Goal: Task Accomplishment & Management: Use online tool/utility

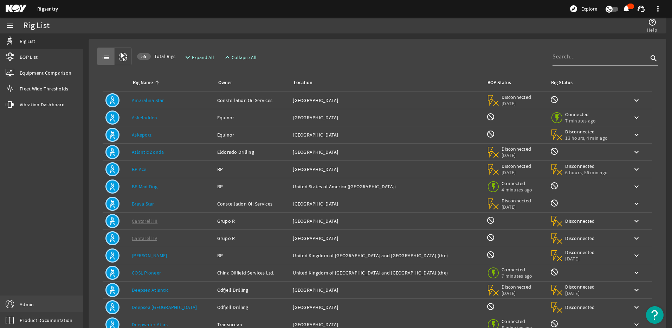
click at [43, 300] on link "Admin" at bounding box center [41, 304] width 83 height 16
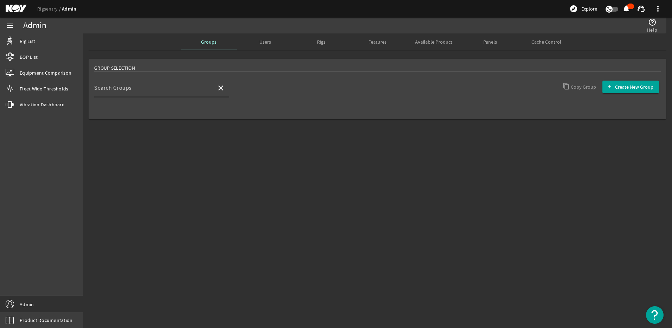
click at [486, 44] on span "Panels" at bounding box center [490, 41] width 14 height 5
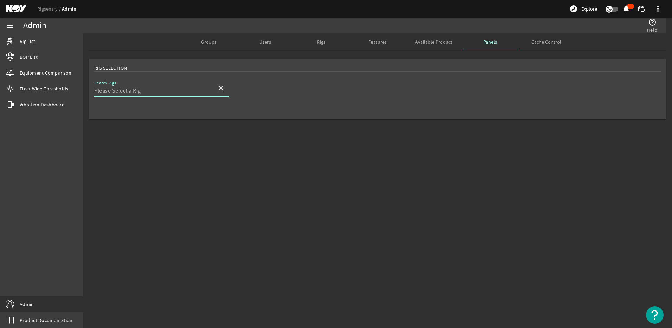
click at [125, 92] on input "Search Rigs" at bounding box center [152, 90] width 117 height 8
click at [112, 108] on span "Noble [PERSON_NAME]" at bounding box center [129, 108] width 58 height 7
type input "Noble [PERSON_NAME]"
click at [154, 90] on input "Search Rigs" at bounding box center [152, 90] width 117 height 8
click at [118, 89] on input "Search Rigs" at bounding box center [152, 90] width 117 height 8
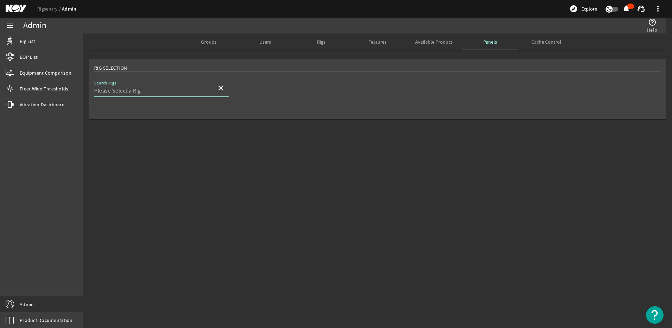
click at [118, 89] on input "Search Rigs" at bounding box center [152, 90] width 117 height 8
click at [125, 91] on input "Search Rigs" at bounding box center [152, 90] width 117 height 8
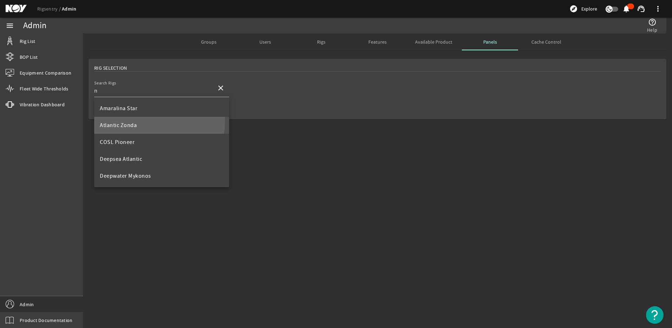
click at [132, 121] on mat-option "Atlantic Zonda" at bounding box center [161, 125] width 135 height 17
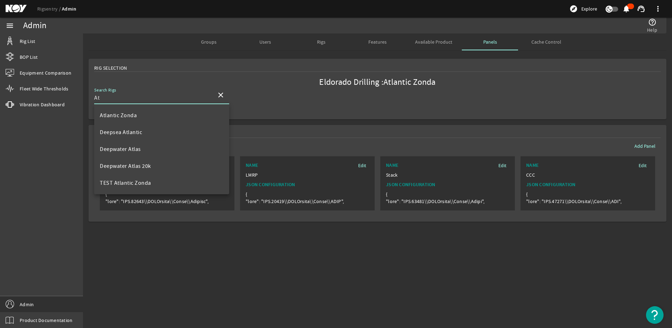
type input "A"
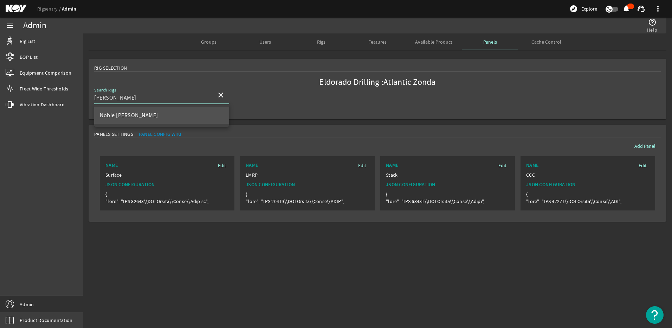
click at [112, 114] on span "Noble [PERSON_NAME]" at bounding box center [129, 115] width 58 height 7
type input "Noble [PERSON_NAME]"
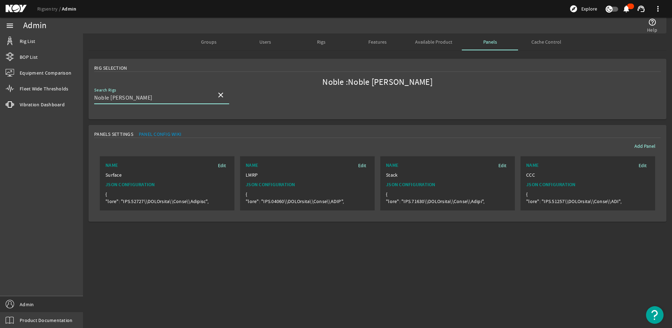
click at [642, 163] on span "Edit" at bounding box center [643, 165] width 8 height 7
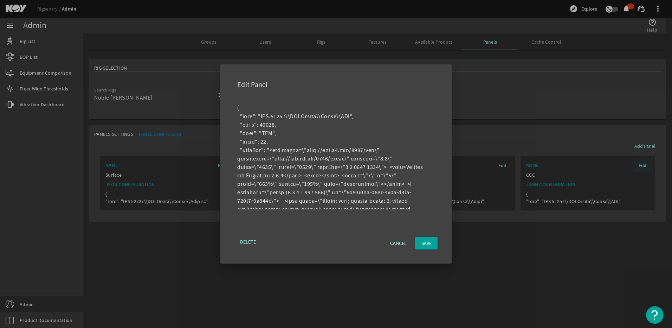
scroll to position [4189, 0]
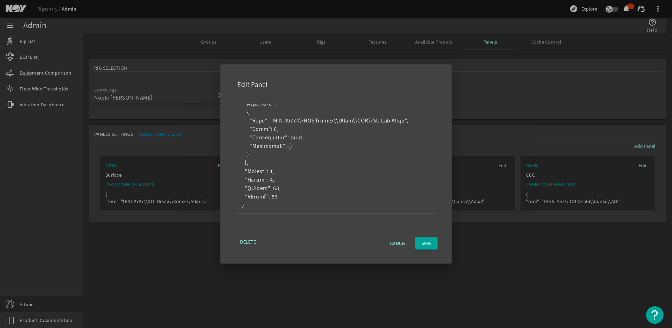
click at [360, 155] on textarea at bounding box center [333, 156] width 192 height 105
click at [390, 245] on span "Cancel" at bounding box center [398, 242] width 17 height 7
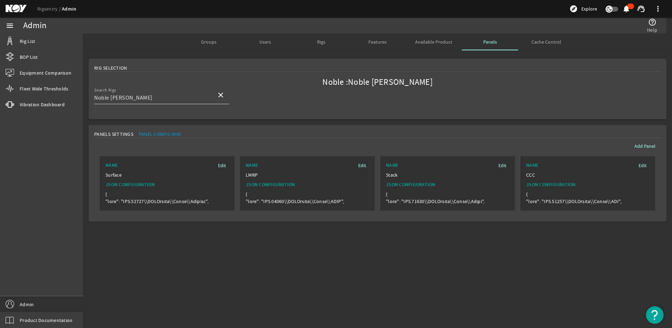
click at [227, 95] on span at bounding box center [220, 94] width 17 height 17
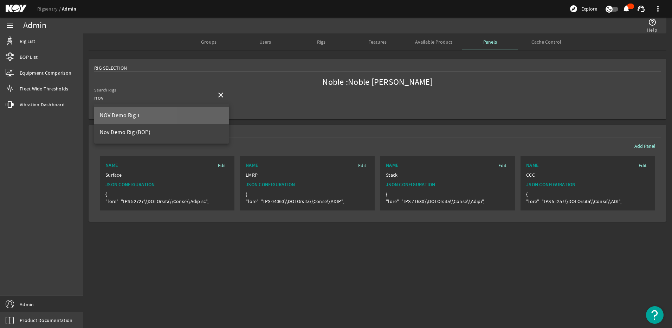
click at [114, 118] on span "NOV Demo Rig 1" at bounding box center [120, 115] width 40 height 7
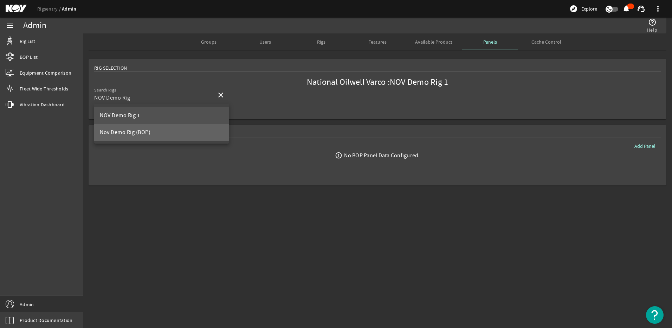
click at [151, 133] on mat-option "Nov Demo Rig (BOP)" at bounding box center [161, 132] width 135 height 17
type input "Nov Demo Rig (BOP)"
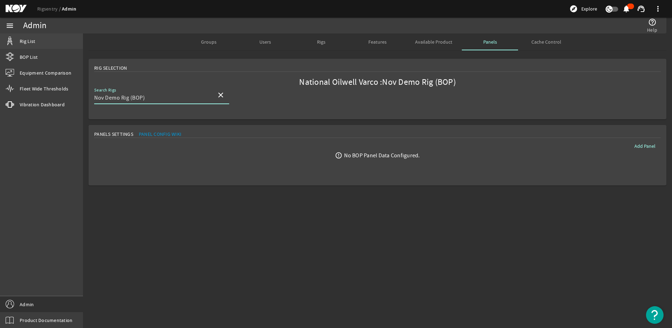
click at [21, 41] on span "Rig List" at bounding box center [27, 41] width 15 height 7
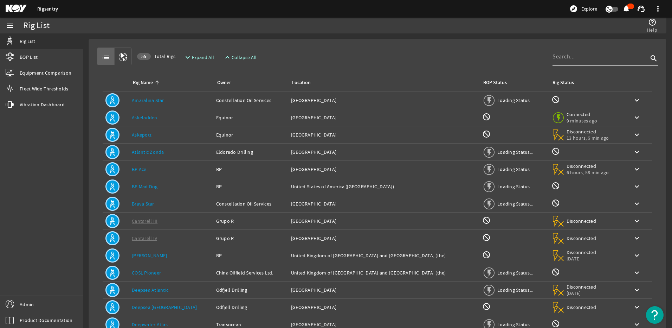
click at [569, 61] on div at bounding box center [601, 56] width 96 height 18
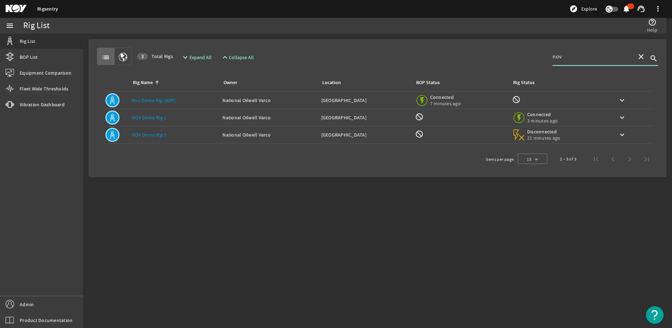
type input "nov"
click at [185, 99] on div "Rig Name: Nov Demo Rig (BOP)" at bounding box center [174, 100] width 85 height 7
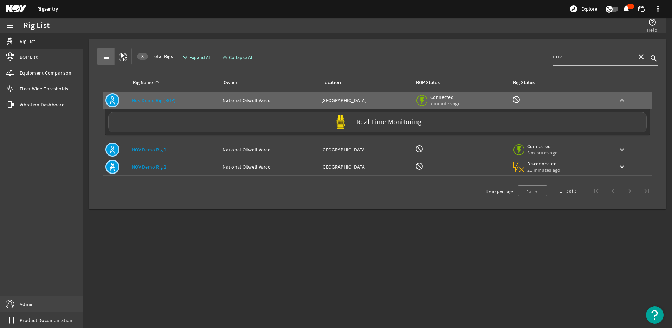
click at [63, 306] on link "Admin" at bounding box center [41, 304] width 83 height 16
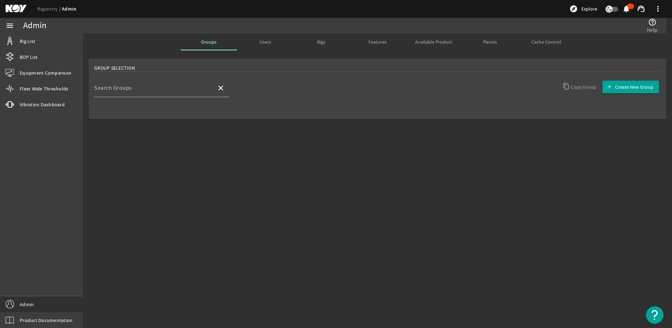
click at [494, 37] on span "Panels" at bounding box center [490, 41] width 14 height 17
click at [123, 89] on div "Search Rigs" at bounding box center [152, 88] width 117 height 18
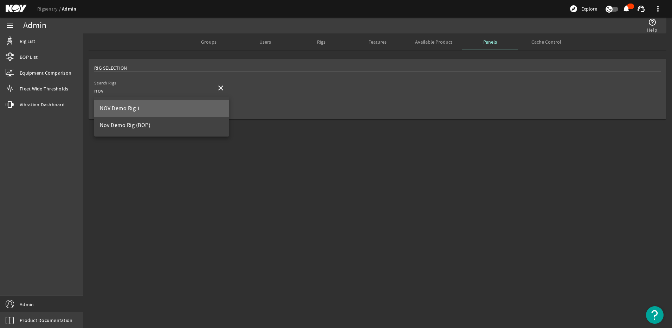
click at [134, 110] on span "NOV Demo Rig 1" at bounding box center [120, 108] width 40 height 7
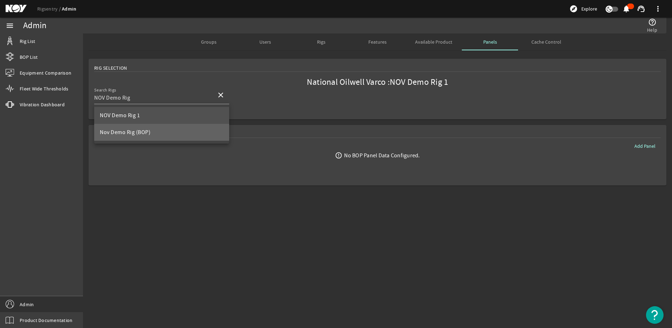
click at [135, 130] on span "Nov Demo Rig (BOP)" at bounding box center [125, 132] width 51 height 7
type input "Nov Demo Rig (BOP)"
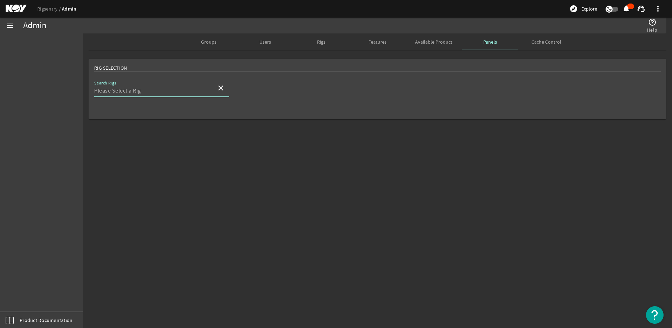
click at [158, 90] on input "Search Rigs" at bounding box center [152, 90] width 117 height 8
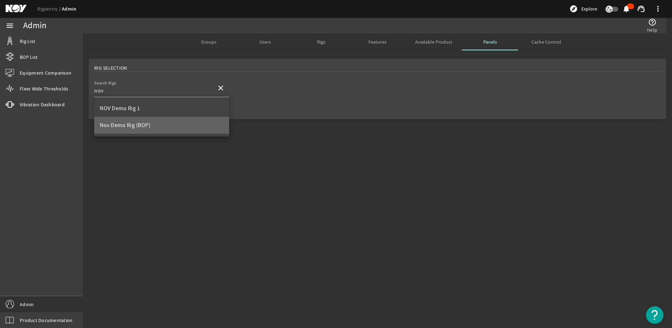
click at [145, 127] on span "Nov Demo Rig (BOP)" at bounding box center [125, 125] width 51 height 7
type input "Nov Demo Rig (BOP)"
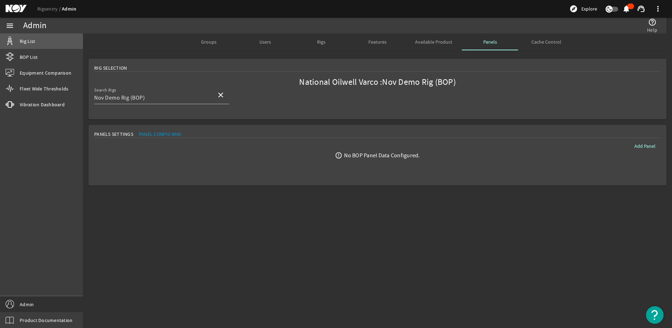
click at [20, 43] on span "Rig List" at bounding box center [27, 41] width 15 height 7
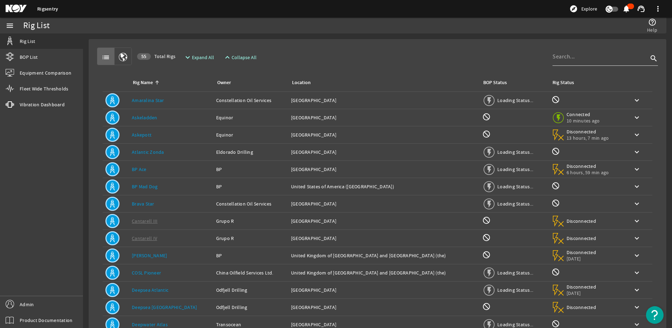
click at [553, 61] on div at bounding box center [601, 56] width 96 height 18
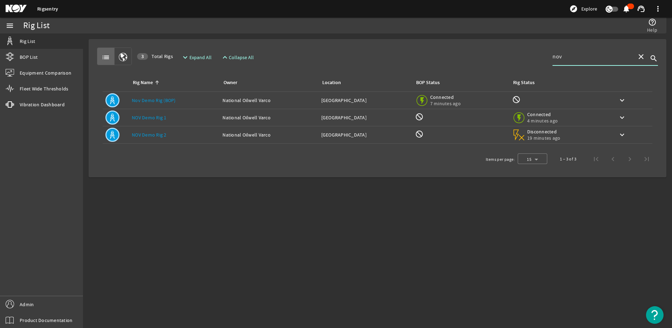
type input "nov"
click at [160, 116] on link "NOV Demo Rig 1" at bounding box center [149, 117] width 35 height 6
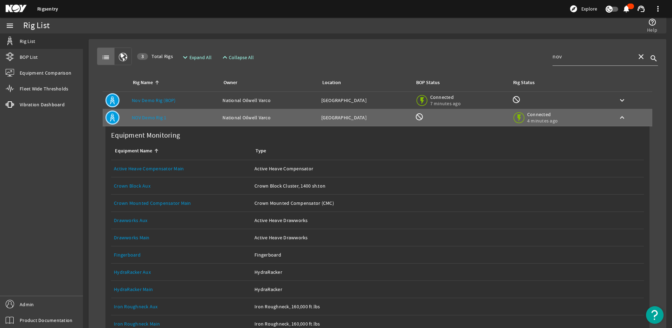
click at [163, 105] on td "Rig Name: Nov Demo Rig (BOP)" at bounding box center [174, 100] width 91 height 17
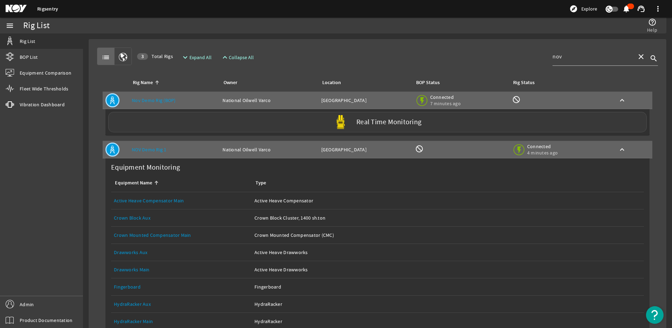
click at [337, 129] on div "Real Time Monitoring" at bounding box center [377, 122] width 539 height 20
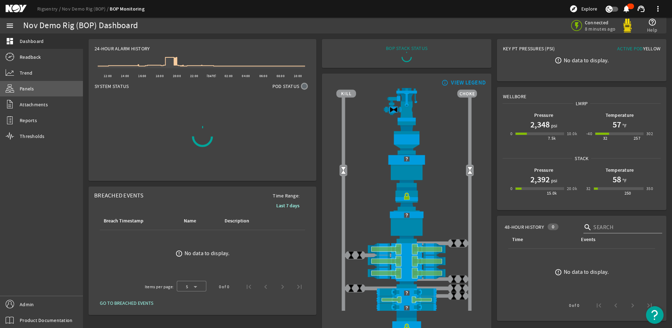
click at [35, 88] on link "Panels" at bounding box center [41, 88] width 83 height 15
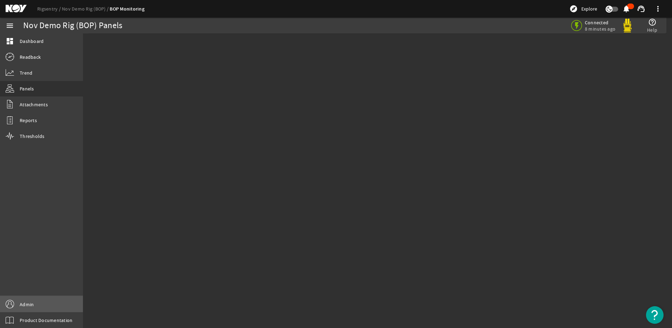
click at [30, 301] on span "Admin" at bounding box center [27, 304] width 14 height 7
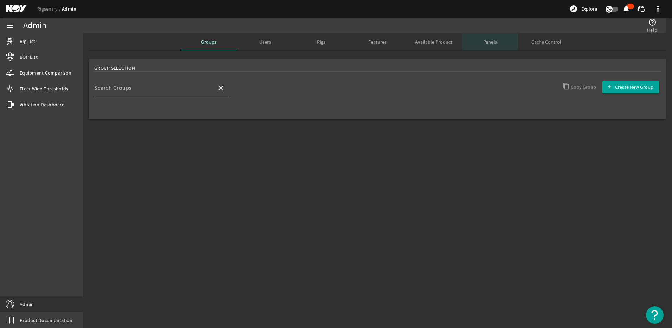
click at [494, 39] on span "Panels" at bounding box center [490, 41] width 14 height 5
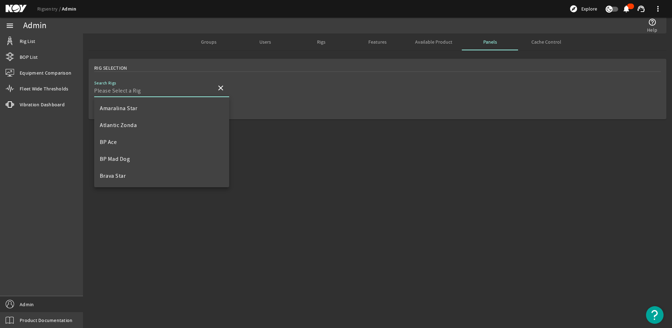
click at [125, 88] on input "Search Rigs" at bounding box center [152, 90] width 117 height 8
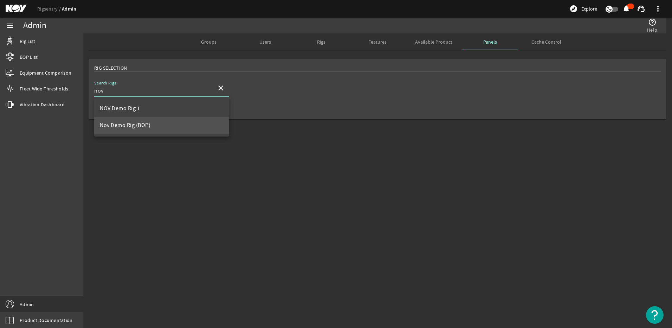
click at [130, 126] on span "Nov Demo Rig (BOP)" at bounding box center [125, 125] width 51 height 7
type input "Nov Demo Rig (BOP)"
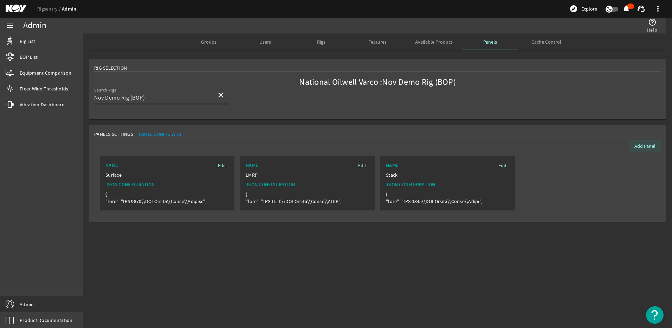
click at [641, 146] on span "Add Panel" at bounding box center [645, 145] width 21 height 7
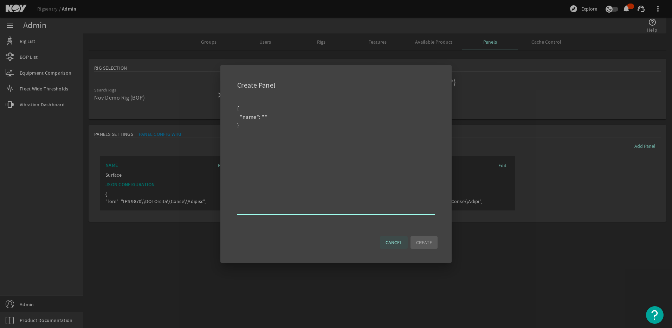
click at [396, 245] on span "Cancel" at bounding box center [394, 242] width 17 height 7
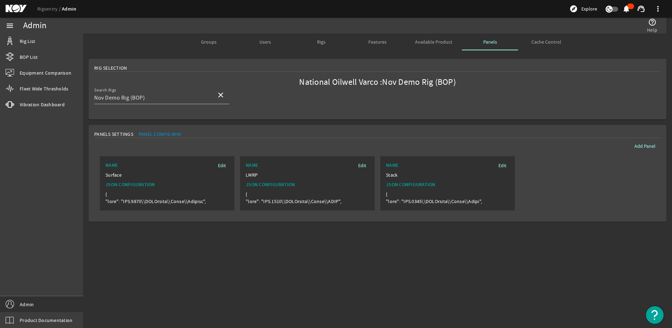
click at [657, 144] on span at bounding box center [645, 145] width 32 height 17
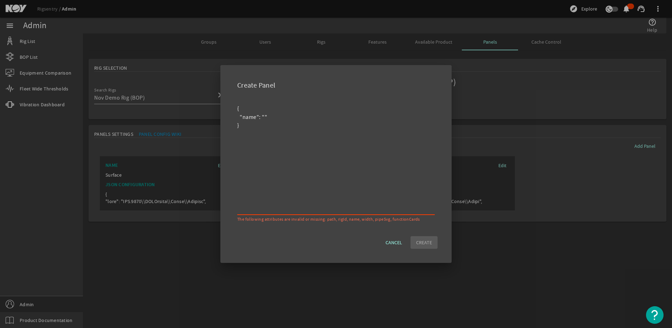
drag, startPoint x: 249, startPoint y: 134, endPoint x: 236, endPoint y: 91, distance: 44.4
click at [236, 91] on div "Create Panel The following attributes are invalid or missing: path, rigId, name…" at bounding box center [336, 163] width 214 height 181
click at [361, 112] on textarea at bounding box center [333, 156] width 192 height 105
paste textarea "{ "path": "RIG.9001\\BOPSentry\\Panel\\CCC", "rigId": 9001, "name": "CCC", "wid…"
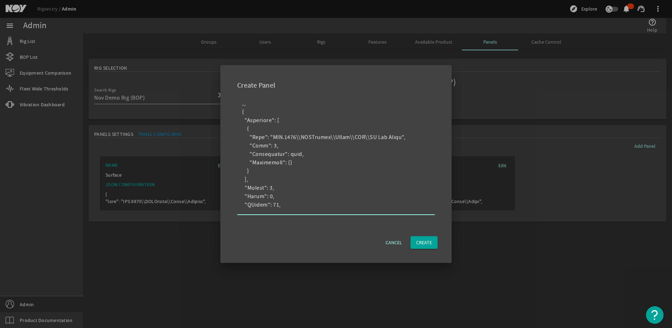
scroll to position [4148, 0]
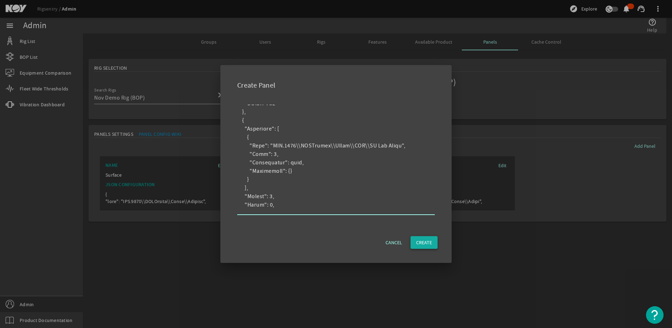
type textarea "{ "path": "RIG.9001\\BOPSentry\\Panel\\CCC", "rigId": 9001, "name": "CCC", "wid…"
click at [419, 241] on span "Create" at bounding box center [424, 242] width 16 height 7
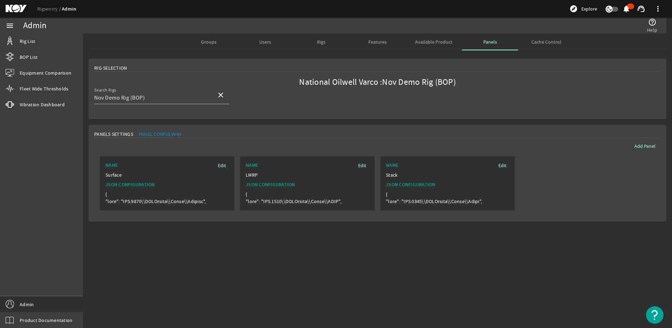
click at [499, 40] on div "Panels" at bounding box center [490, 41] width 56 height 17
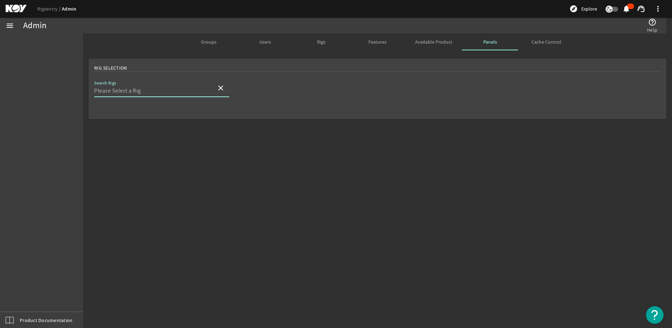
click at [124, 90] on input "Search Rigs" at bounding box center [152, 90] width 117 height 8
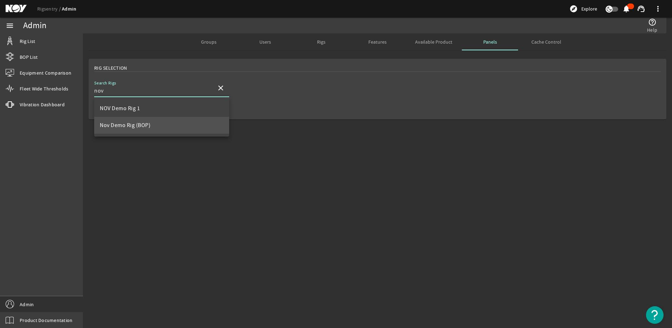
click at [114, 119] on mat-option "Nov Demo Rig (BOP)" at bounding box center [161, 125] width 135 height 17
type input "Nov Demo Rig (BOP)"
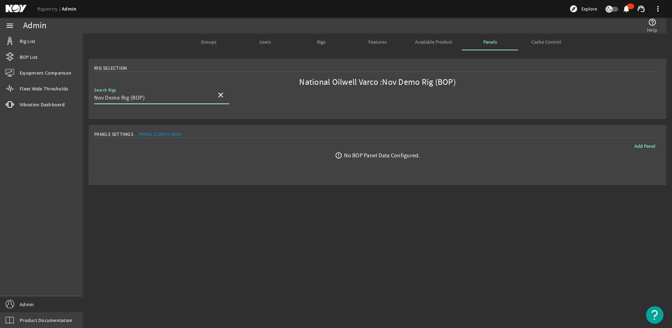
click at [439, 45] on span "Available Product" at bounding box center [433, 41] width 37 height 17
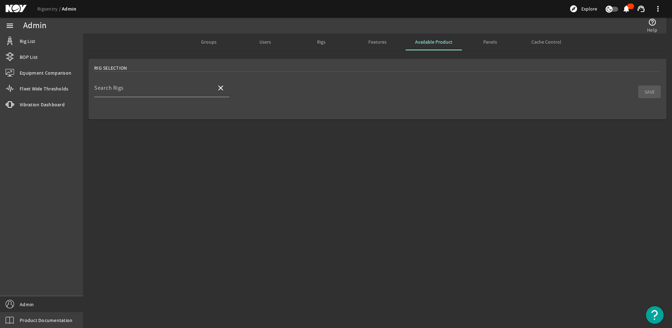
click at [475, 41] on div "Panels" at bounding box center [490, 41] width 56 height 17
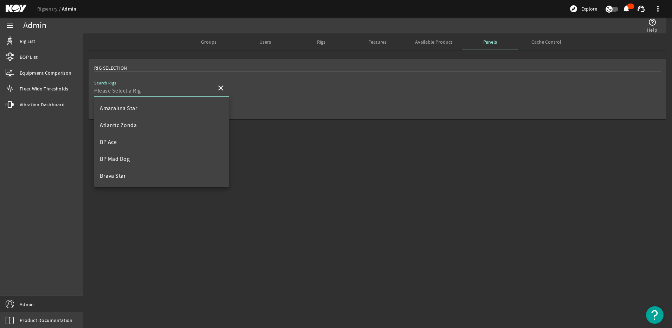
click at [133, 90] on input "Search Rigs" at bounding box center [152, 90] width 117 height 8
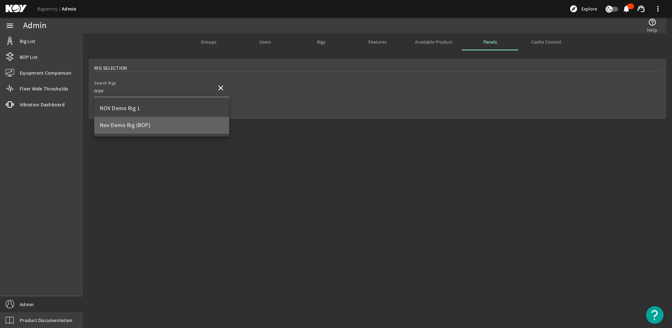
click at [127, 121] on span "Nov Demo Rig (BOP)" at bounding box center [125, 125] width 51 height 8
type input "Nov Demo Rig (BOP)"
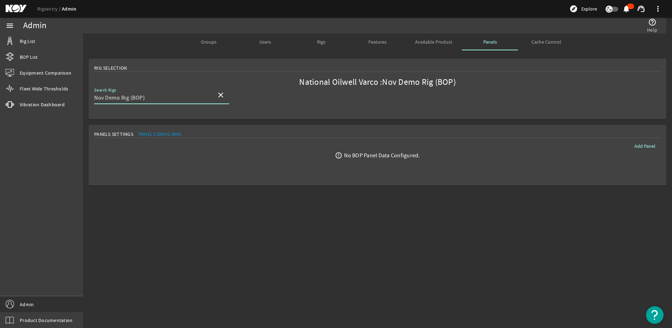
click at [360, 155] on div "No BOP Panel Data Configured." at bounding box center [382, 155] width 76 height 7
click at [153, 98] on input "Nov Demo Rig (BOP)" at bounding box center [152, 98] width 117 height 8
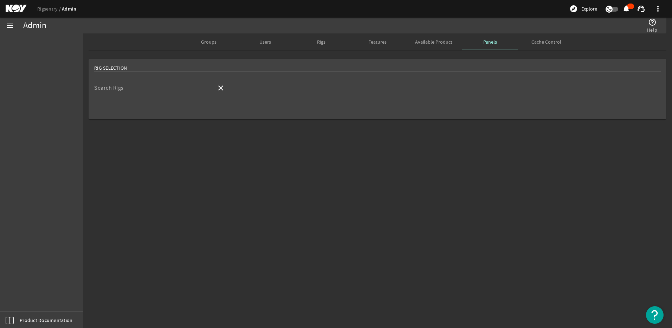
click at [130, 95] on div "Search Rigs" at bounding box center [152, 88] width 117 height 18
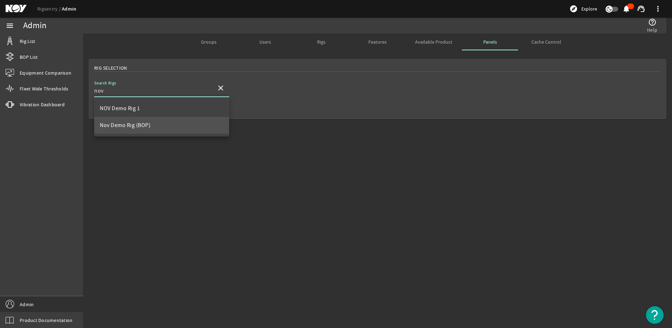
click at [131, 121] on span "Nov Demo Rig (BOP)" at bounding box center [125, 125] width 51 height 8
type input "Nov Demo Rig (BOP)"
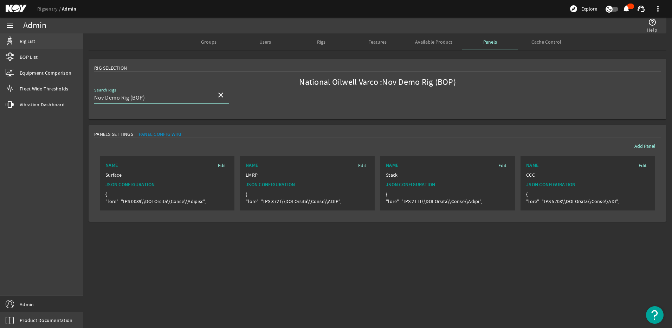
click at [23, 42] on span "Rig List" at bounding box center [27, 41] width 15 height 7
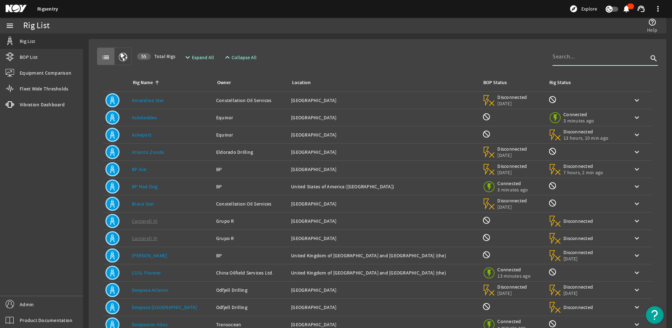
click at [598, 53] on input at bounding box center [601, 56] width 96 height 8
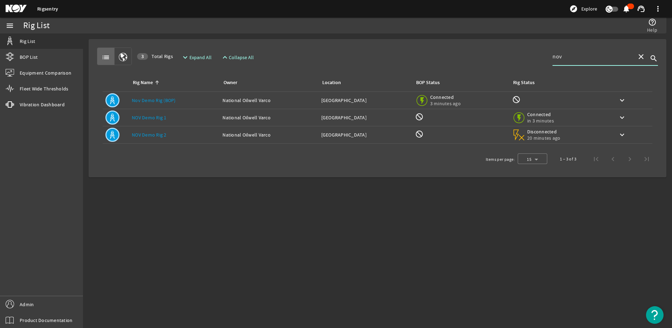
type input "nov"
click at [187, 100] on div "Rig Name: Nov Demo Rig (BOP)" at bounding box center [174, 100] width 85 height 7
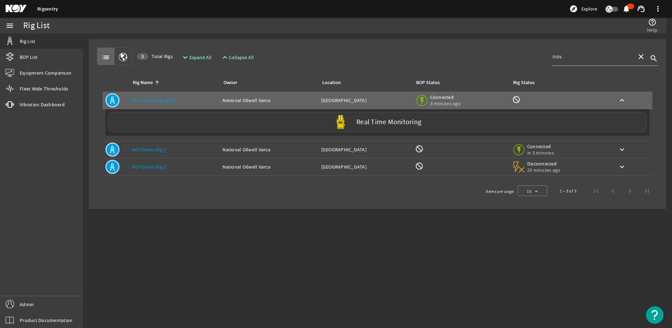
click at [337, 119] on img at bounding box center [341, 122] width 14 height 14
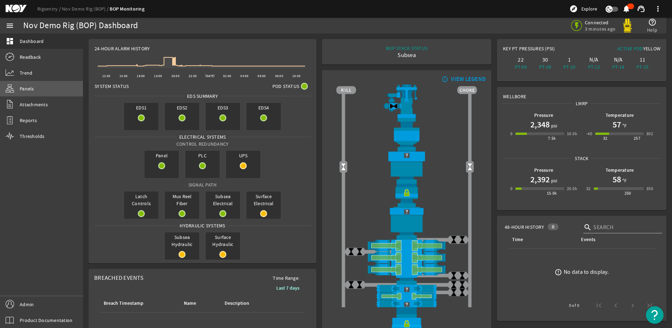
click at [51, 87] on link "Panels" at bounding box center [41, 88] width 83 height 15
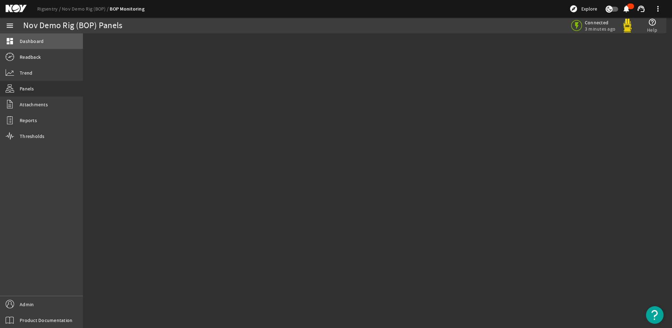
click at [29, 37] on link "dashboard Dashboard" at bounding box center [41, 40] width 83 height 15
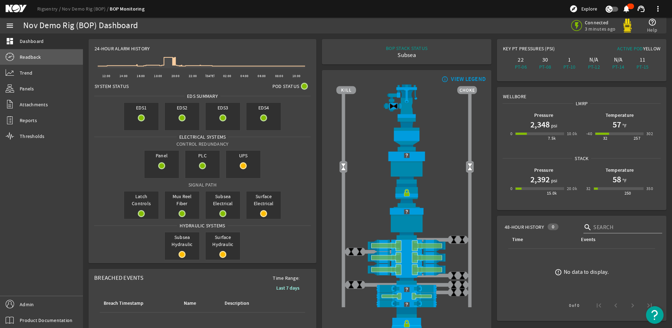
click at [48, 59] on link "Readback" at bounding box center [41, 56] width 83 height 15
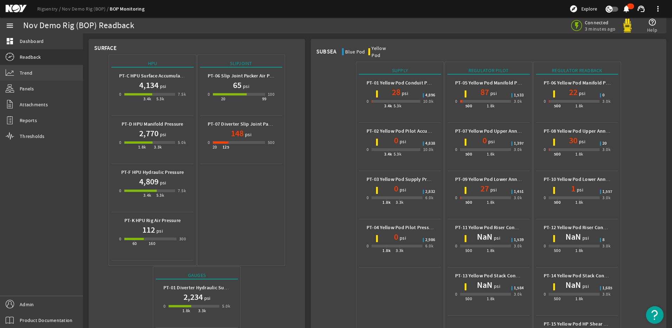
click at [34, 70] on link "Trend" at bounding box center [41, 72] width 83 height 15
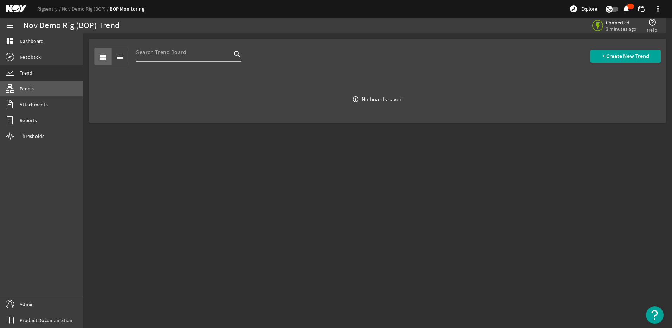
click at [34, 88] on link "Panels" at bounding box center [41, 88] width 83 height 15
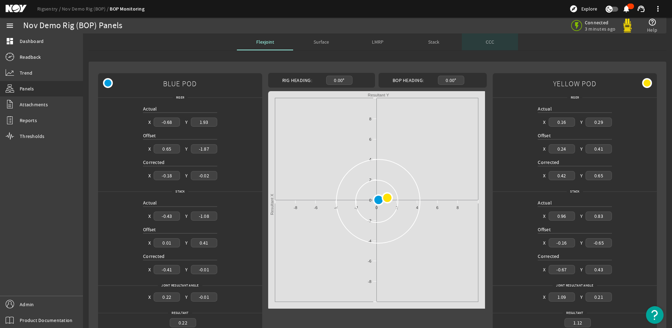
click at [480, 41] on div "CCC" at bounding box center [490, 41] width 56 height 17
